Goal: Task Accomplishment & Management: Complete application form

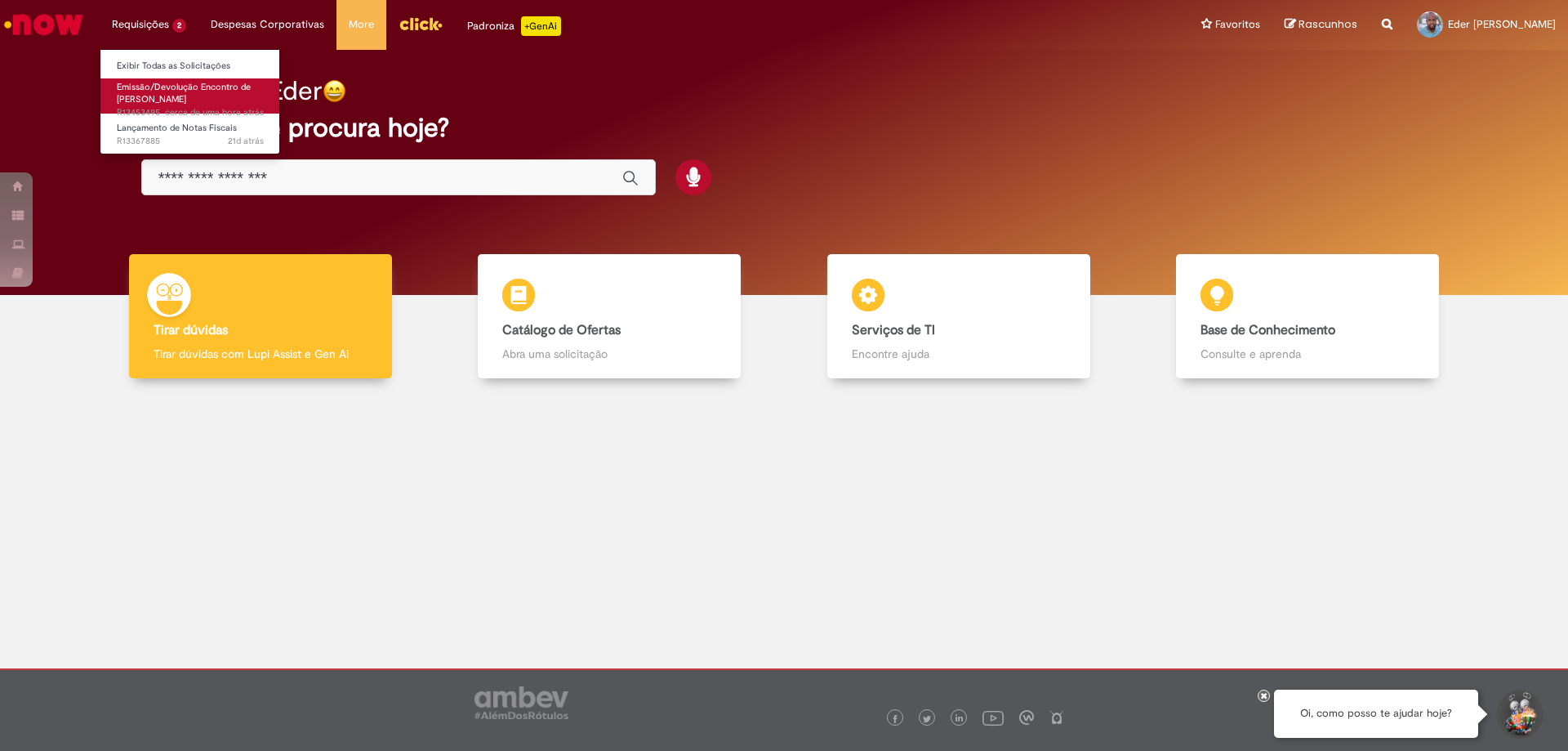
click at [180, 94] on span "Emissão/Devolução Encontro de [PERSON_NAME]" at bounding box center [184, 93] width 134 height 25
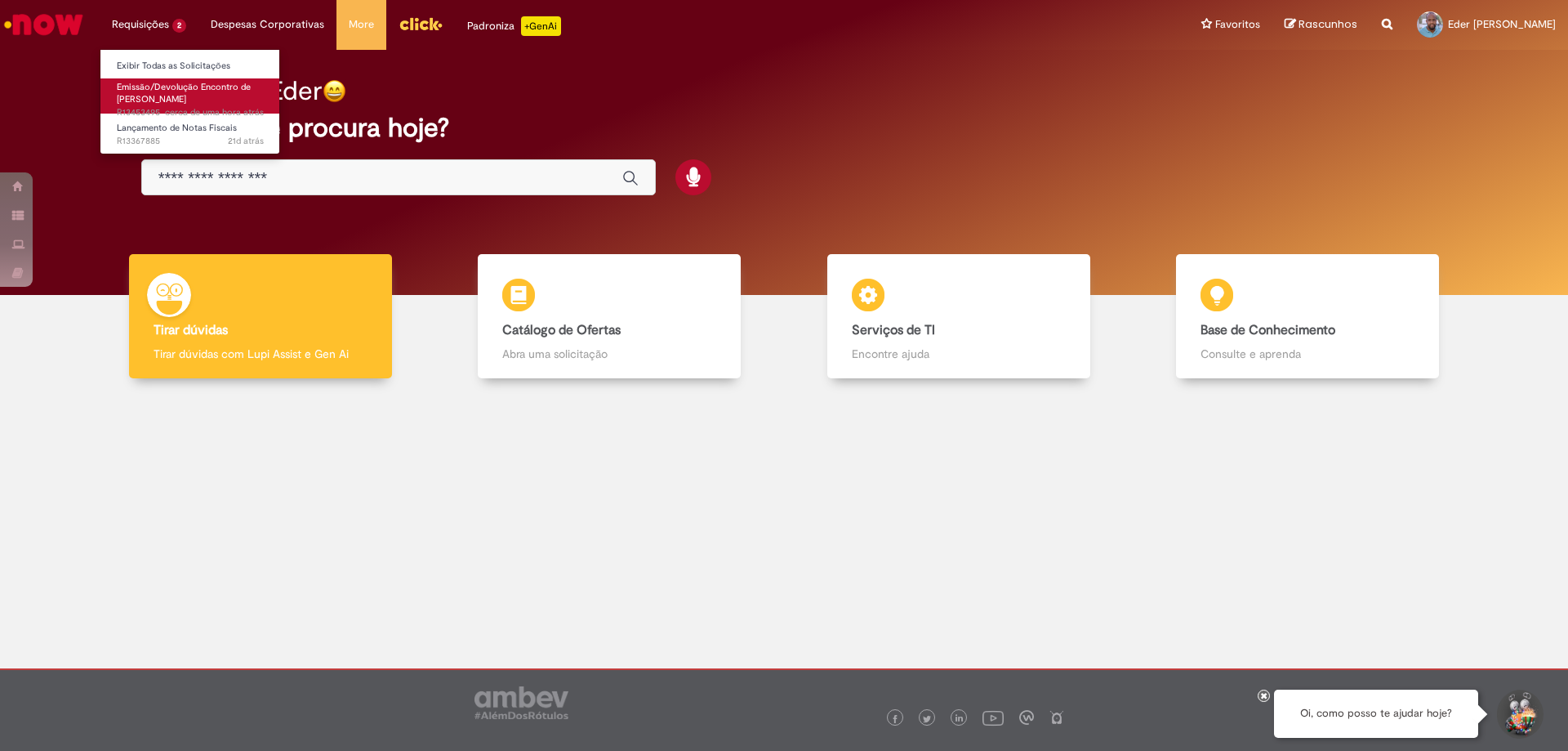
click at [170, 91] on span "Emissão/Devolução Encontro de [PERSON_NAME]" at bounding box center [184, 93] width 134 height 25
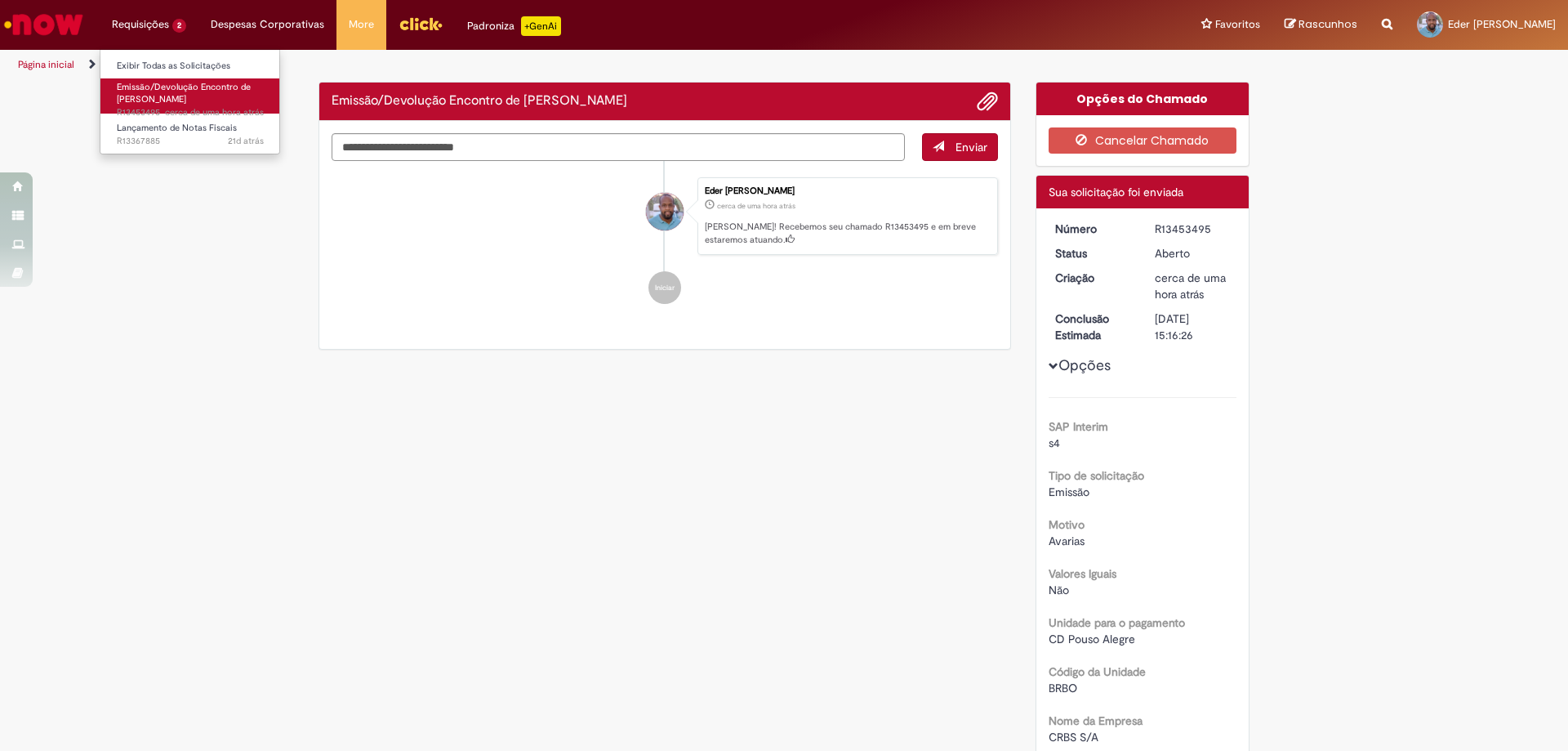
click at [170, 91] on span "Emissão/Devolução Encontro de [PERSON_NAME]" at bounding box center [184, 93] width 134 height 25
